Goal: Transaction & Acquisition: Subscribe to service/newsletter

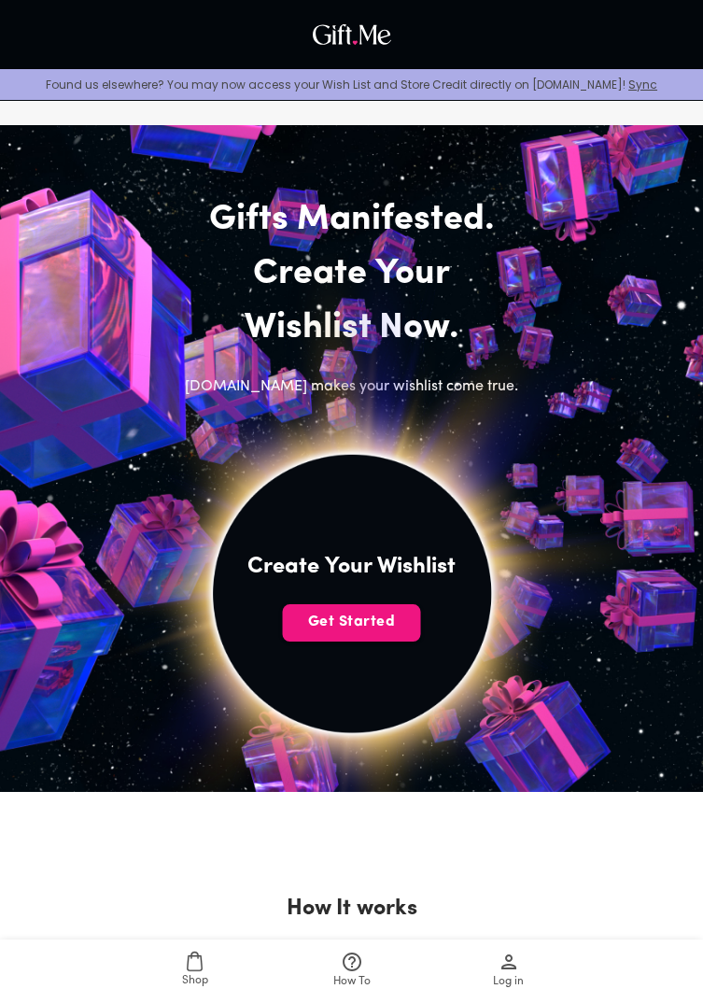
click at [366, 617] on span "Get Started" at bounding box center [352, 622] width 138 height 21
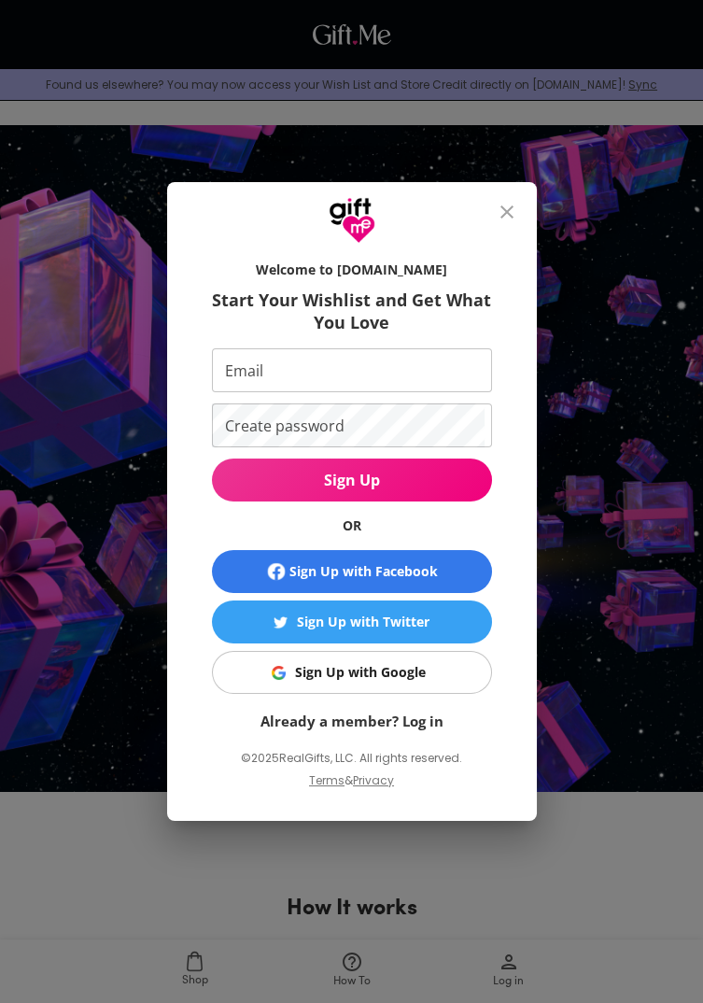
click at [424, 588] on button "Sign Up with Facebook" at bounding box center [352, 571] width 280 height 43
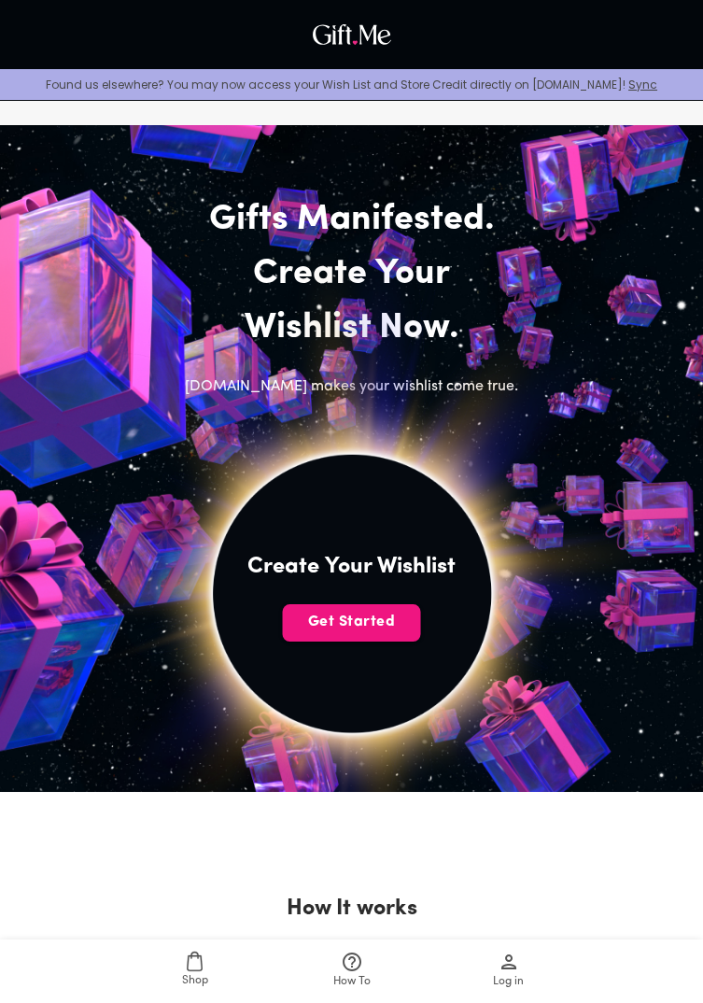
click at [360, 639] on button "Get Started" at bounding box center [352, 622] width 138 height 37
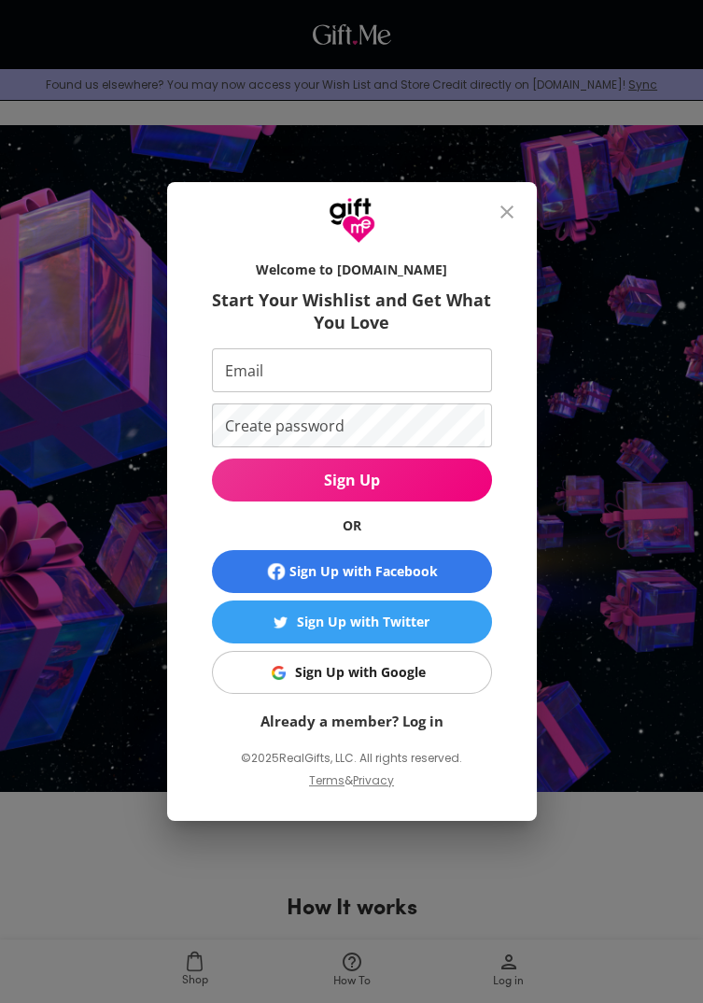
click at [411, 568] on div "Sign Up with Facebook" at bounding box center [363, 571] width 148 height 21
click at [410, 676] on div "Sign Up with Google" at bounding box center [360, 672] width 131 height 21
